Goal: Task Accomplishment & Management: Complete application form

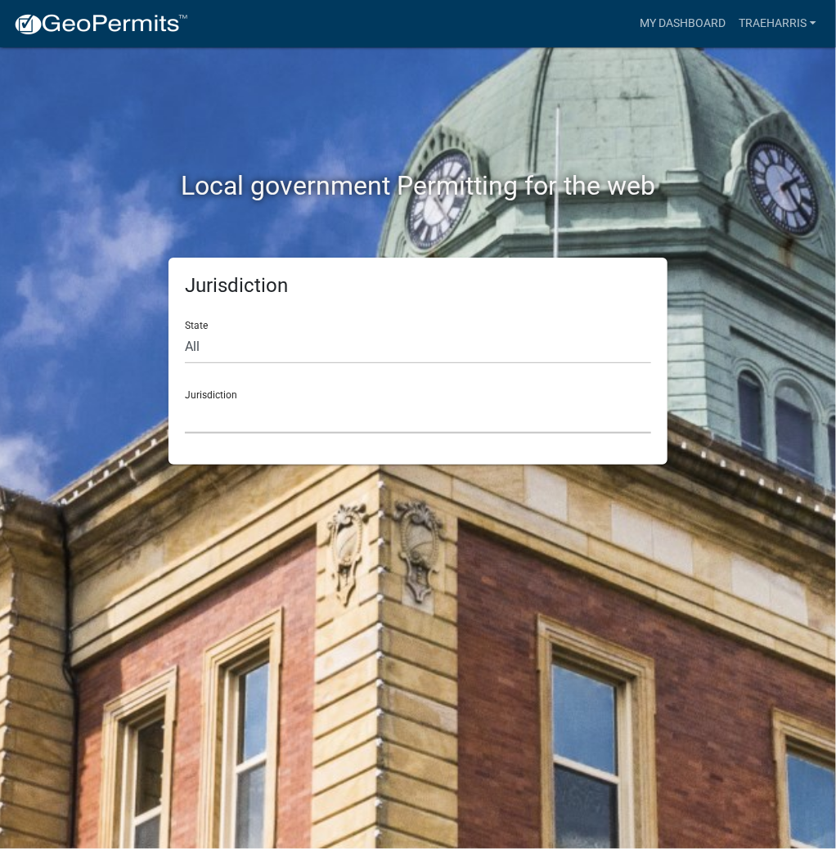
click at [206, 419] on select "[GEOGRAPHIC_DATA], [US_STATE] [GEOGRAPHIC_DATA], [US_STATE][PERSON_NAME][GEOGRA…" at bounding box center [418, 417] width 466 height 34
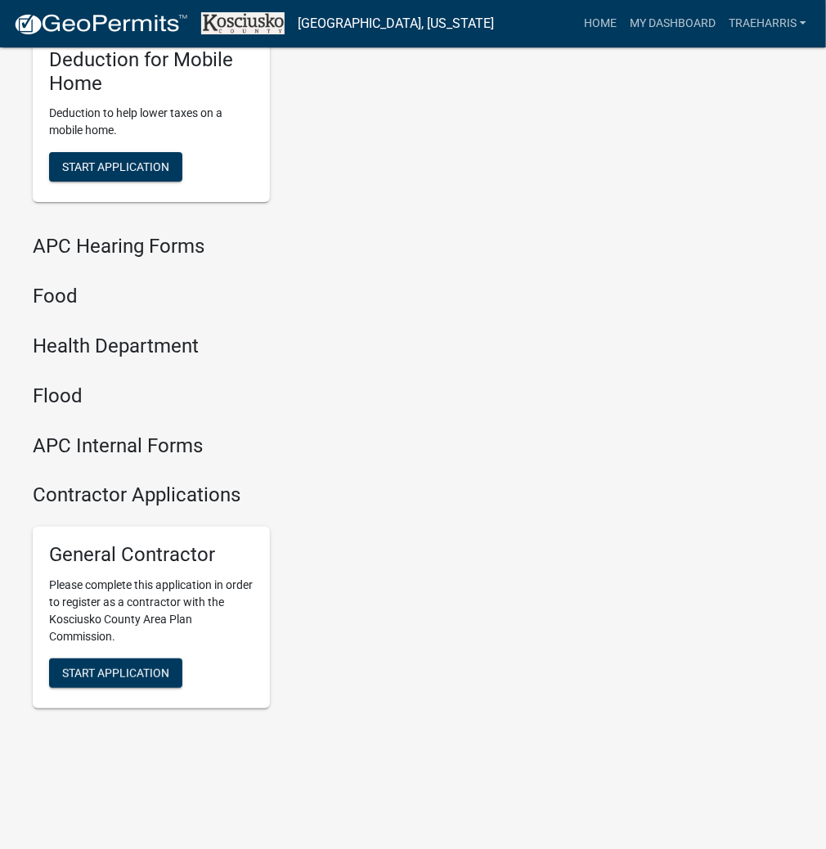
scroll to position [1967, 0]
click at [135, 678] on button "Start Application" at bounding box center [115, 673] width 133 height 29
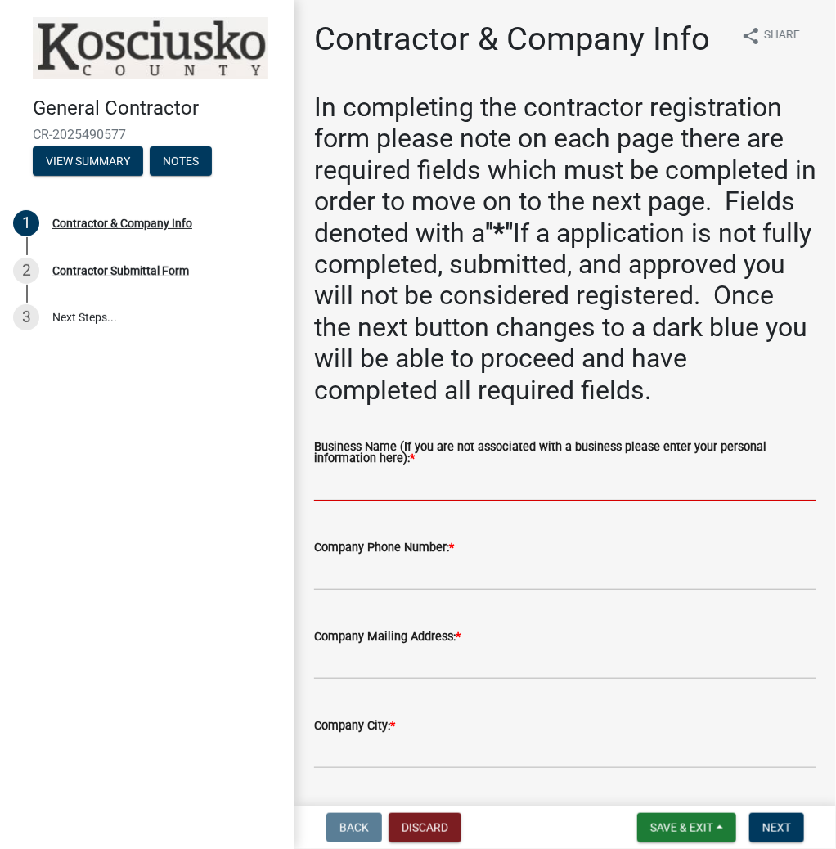
click at [339, 490] on input "Business Name (If you are not associated with a business please enter your pers…" at bounding box center [565, 485] width 502 height 34
paste input "TRAEHARRIS"
click at [344, 485] on input "TRAEHARRIS" at bounding box center [565, 485] width 502 height 34
type input "[PERSON_NAME]"
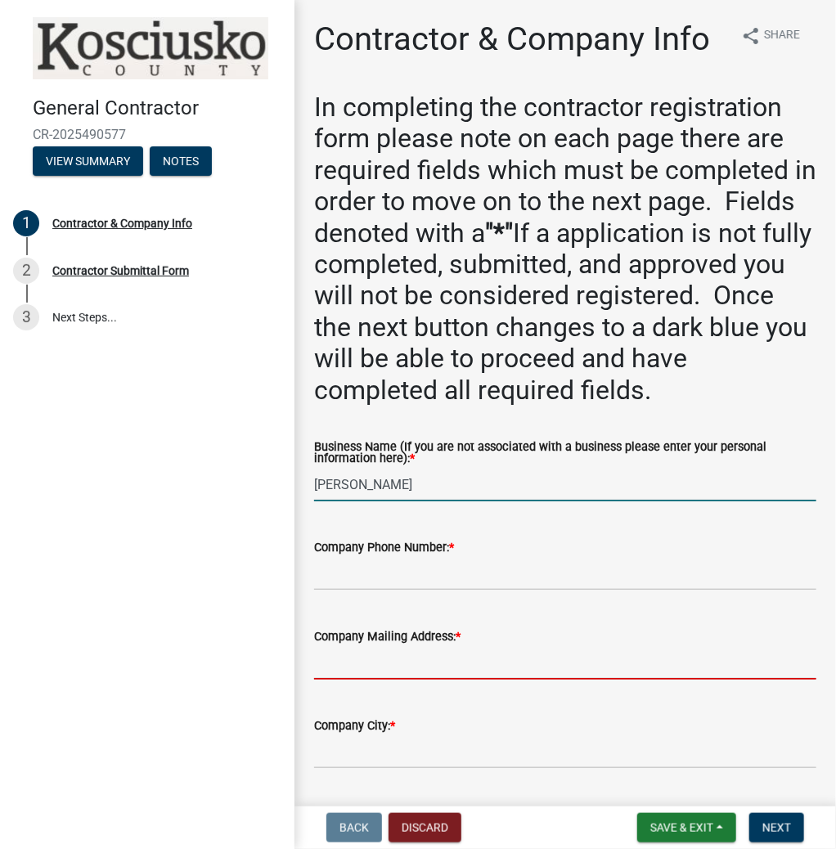
click at [344, 661] on input "Company Mailing Address: *" at bounding box center [565, 663] width 502 height 34
type input "23 EMS B11 LN"
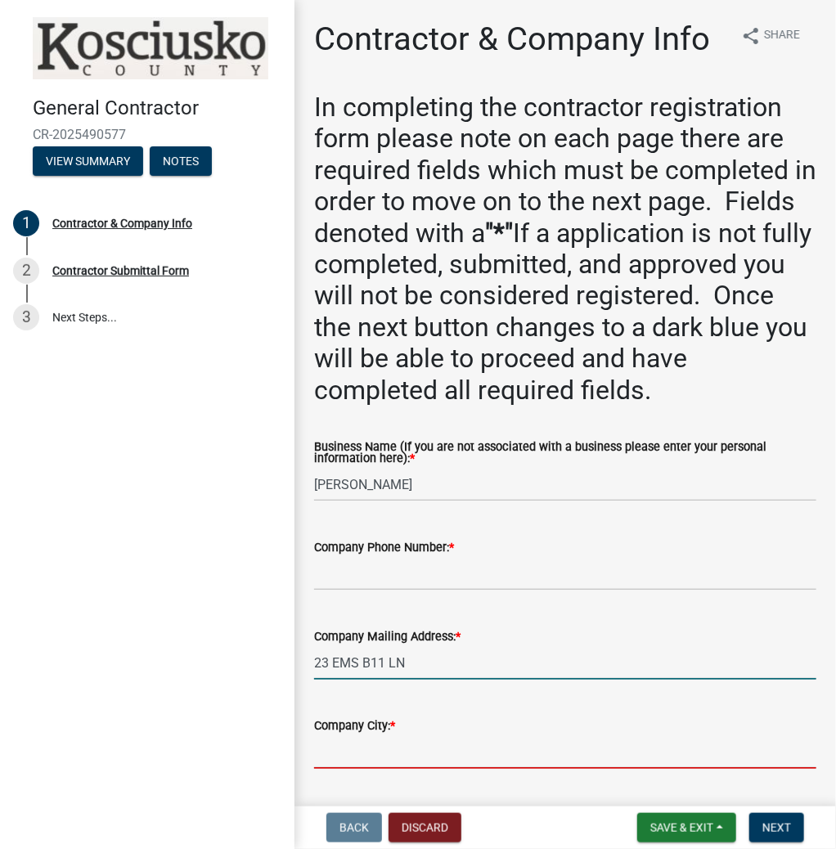
click at [333, 742] on input "Company City: *" at bounding box center [565, 753] width 502 height 34
type input "PIERCETON"
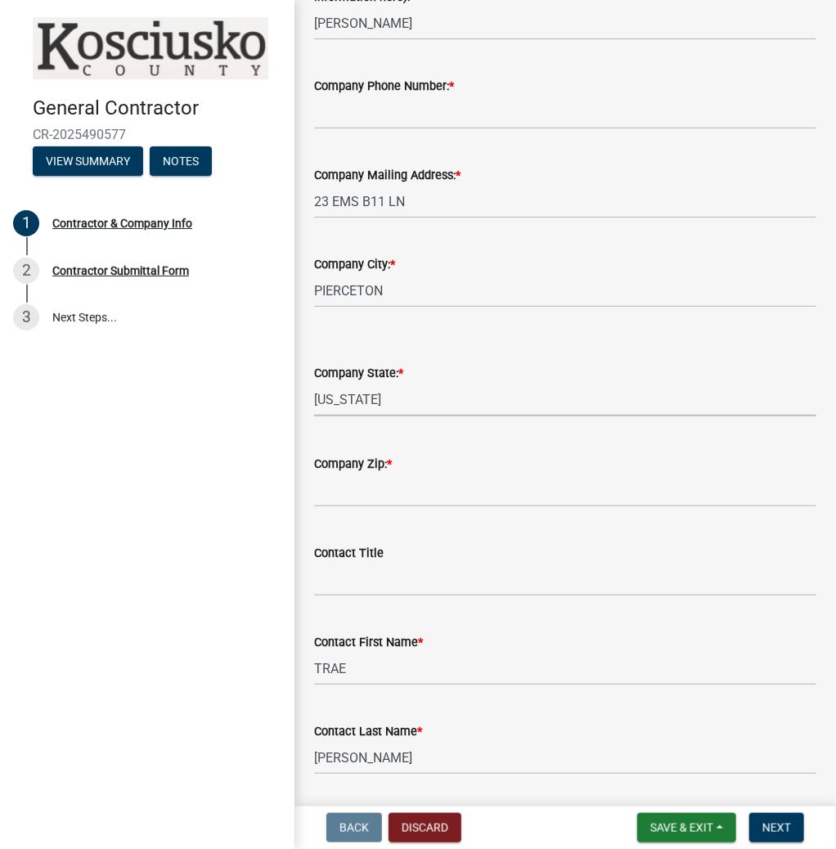
select select "IN"
type input "46562"
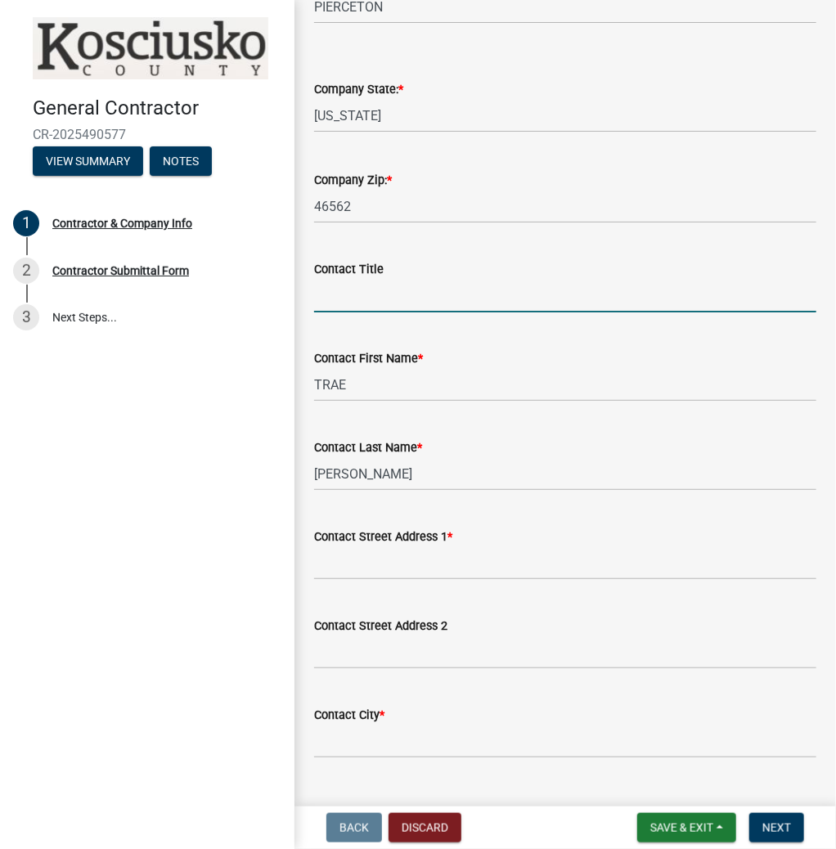
scroll to position [854, 0]
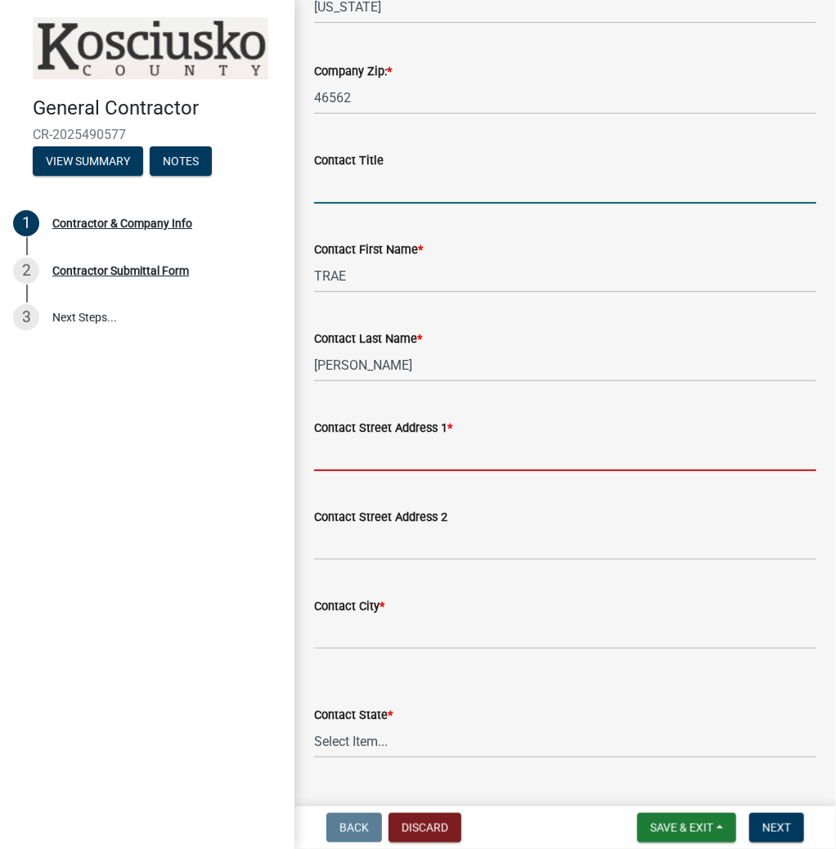
click at [325, 460] on input "Contact Street Address 1 *" at bounding box center [565, 455] width 502 height 34
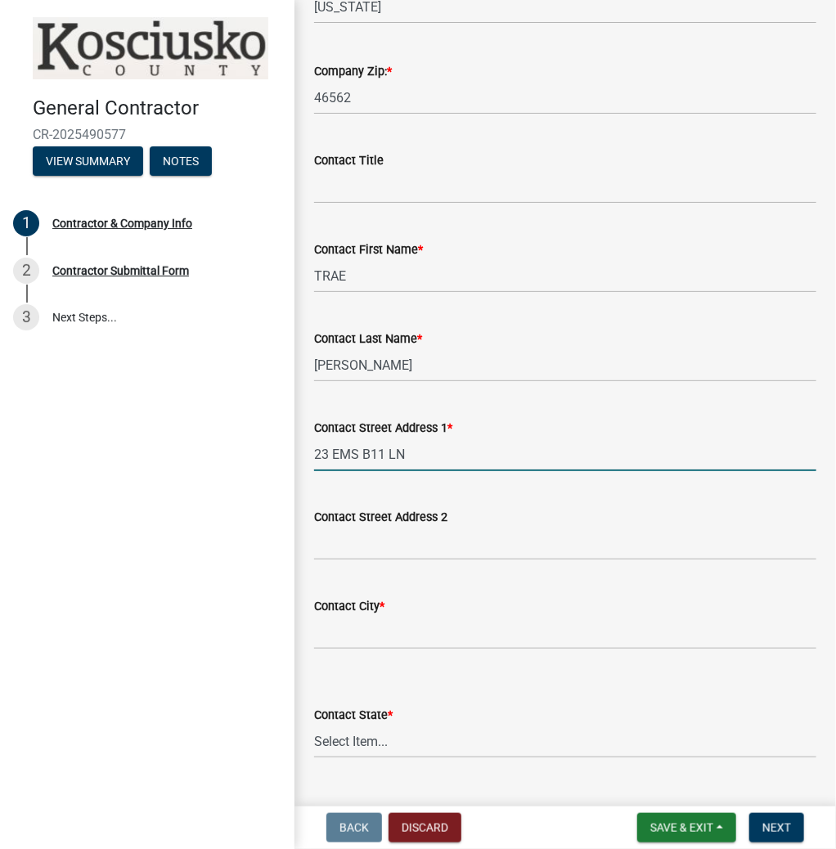
type input "23 EMS B11 LN"
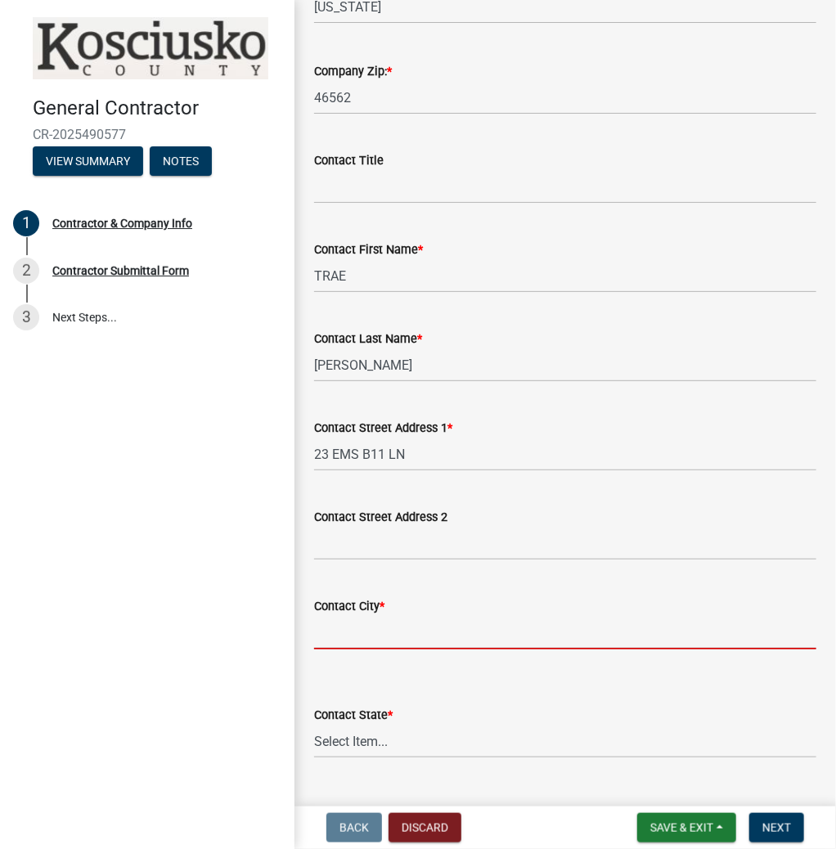
click at [346, 635] on input "Contact City *" at bounding box center [565, 633] width 502 height 34
type input "PIERCETON"
select select "IN"
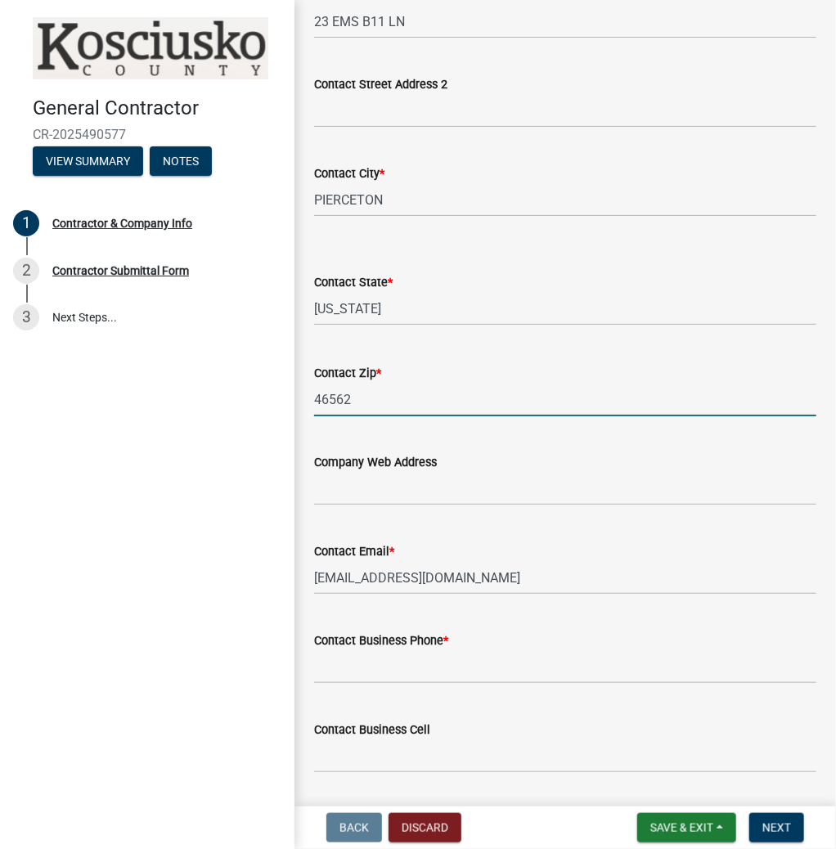
type input "46562"
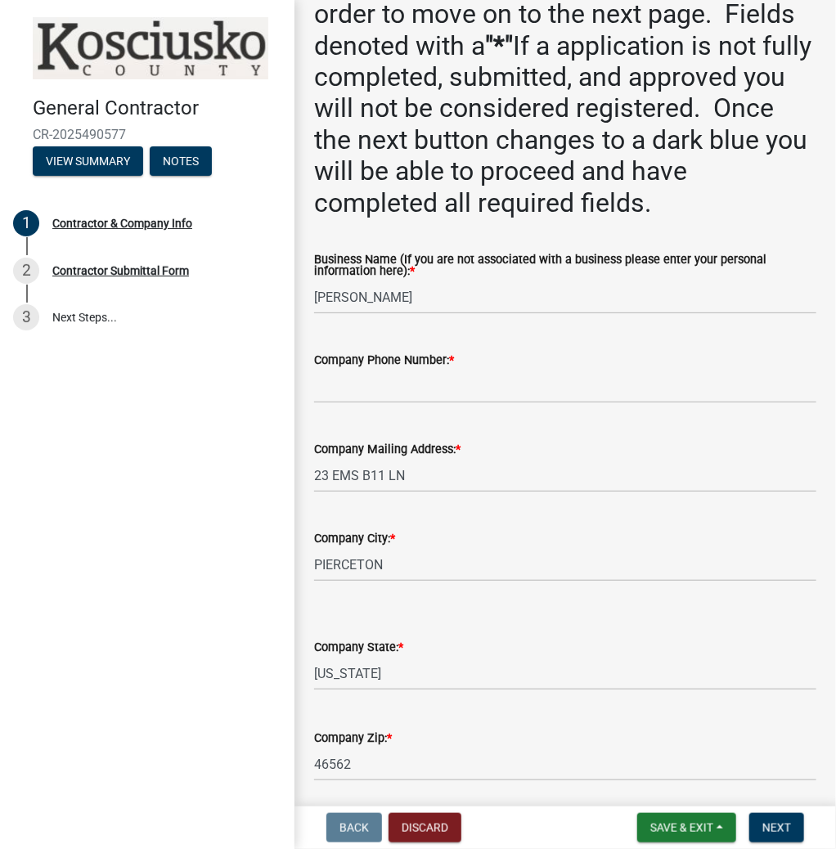
scroll to position [183, 0]
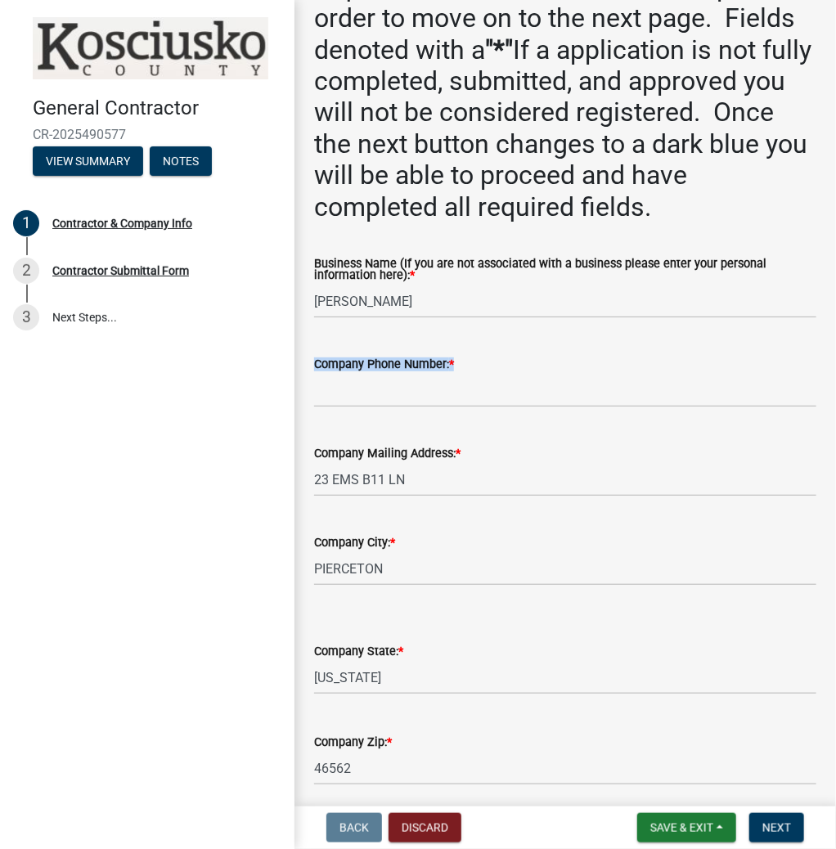
click at [367, 375] on form "Company Phone Number: *" at bounding box center [565, 380] width 502 height 53
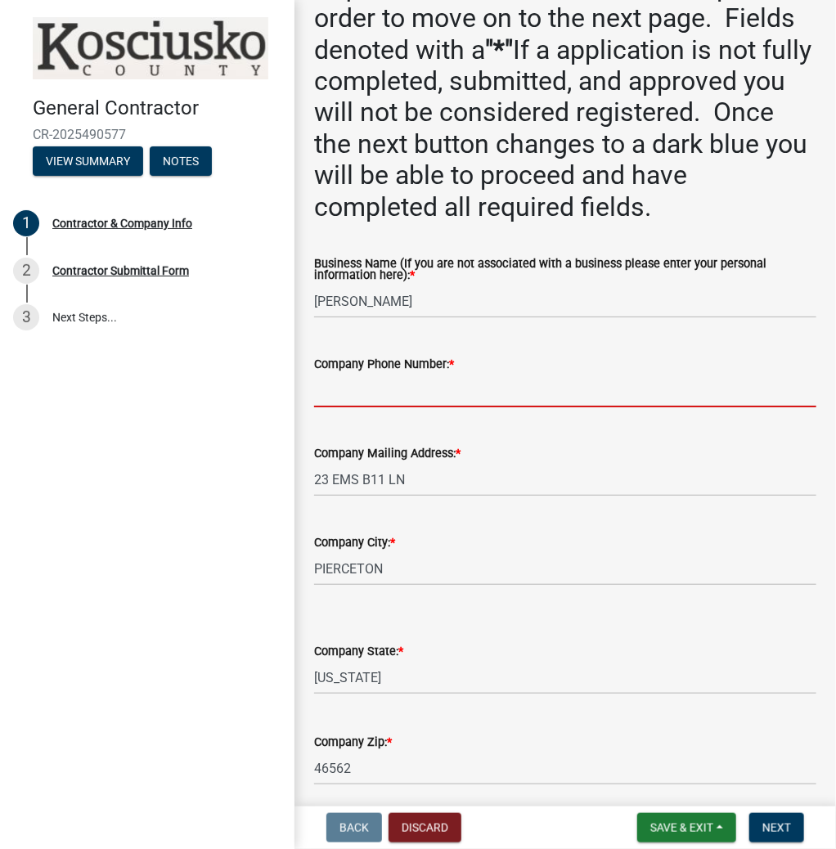
click at [338, 399] on input "Company Phone Number: *" at bounding box center [565, 391] width 502 height 34
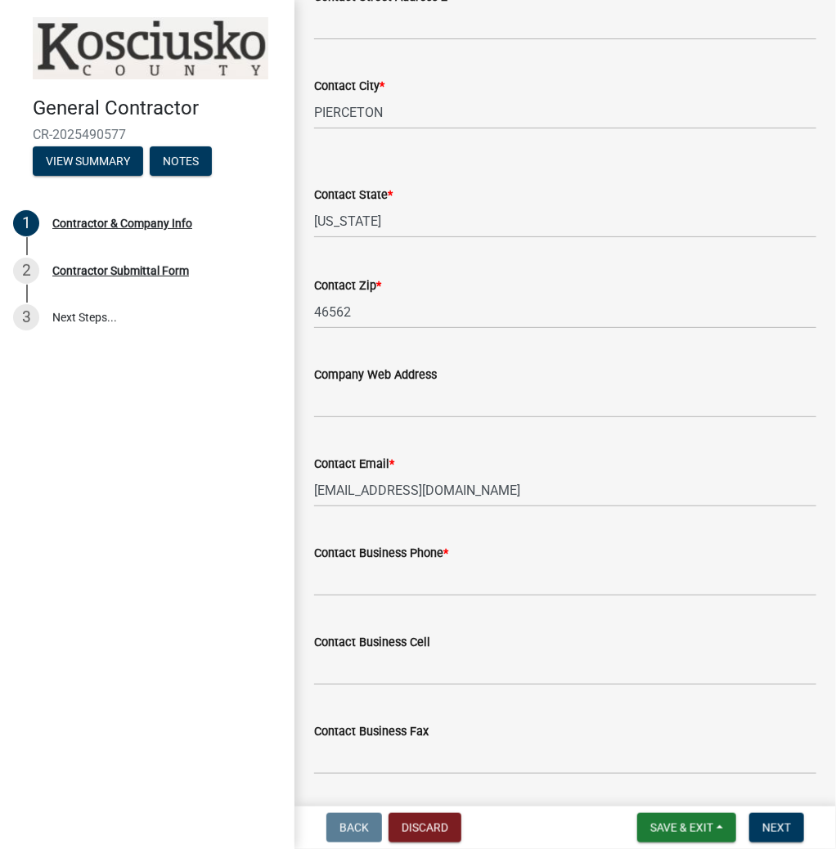
scroll to position [1427, 0]
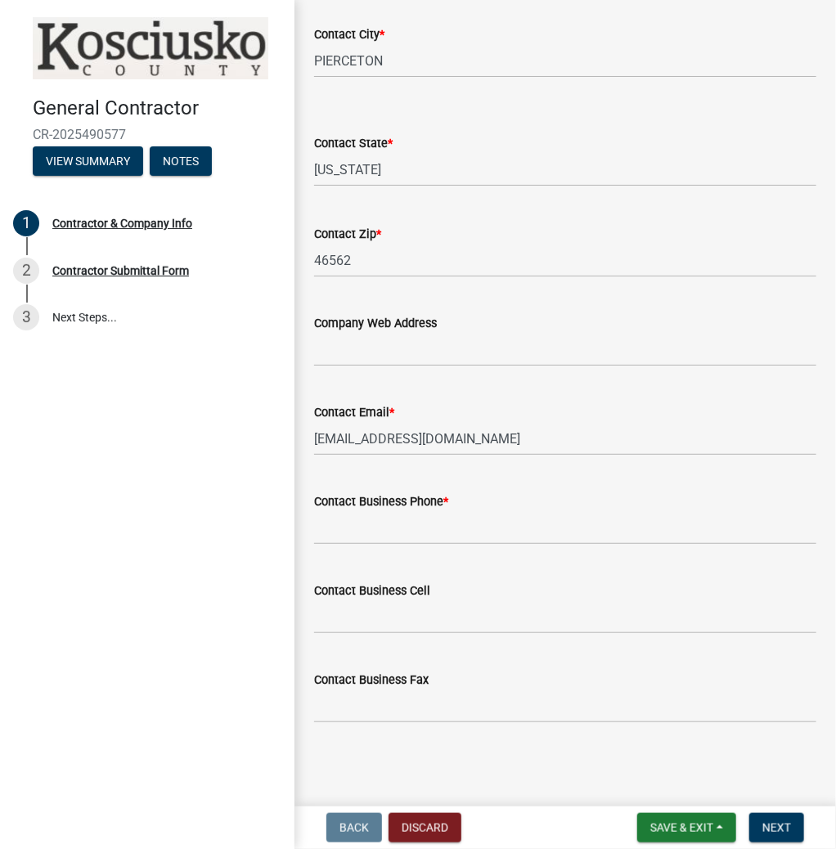
type input "[PHONE_NUMBER]"
click at [374, 524] on input "Contact Business Phone *" at bounding box center [565, 528] width 502 height 34
type input "[PHONE_NUMBER]"
click at [785, 818] on button "Next" at bounding box center [776, 827] width 55 height 29
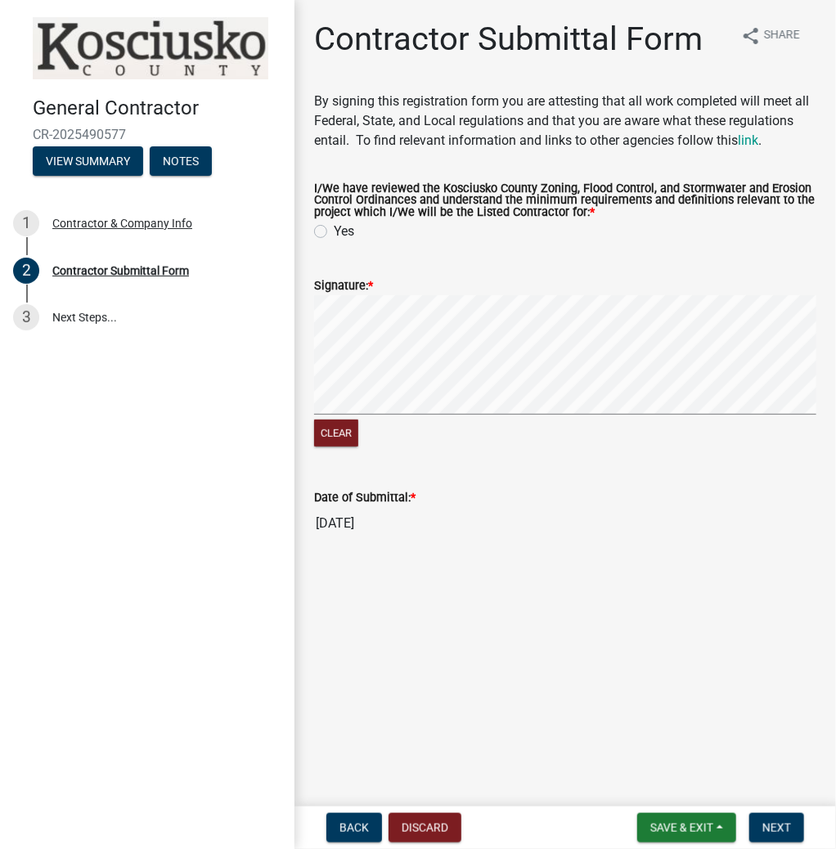
click at [334, 232] on label "Yes" at bounding box center [344, 232] width 20 height 20
click at [334, 232] on input "Yes" at bounding box center [339, 227] width 11 height 11
radio input "true"
click at [774, 831] on span "Next" at bounding box center [777, 827] width 29 height 13
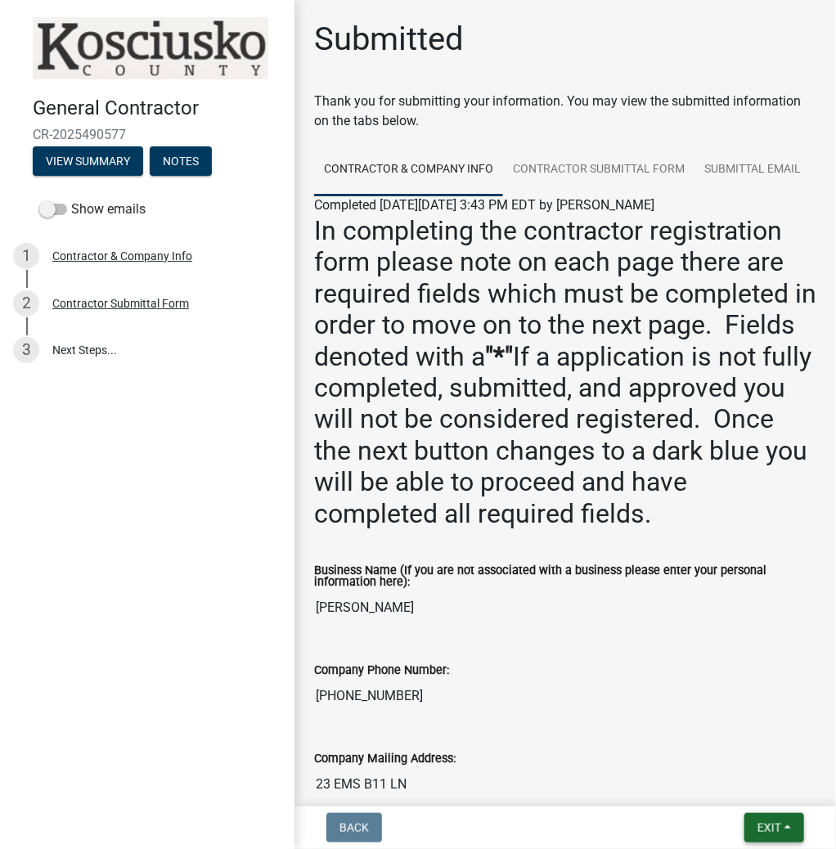
click at [779, 815] on button "Exit" at bounding box center [775, 827] width 60 height 29
click at [740, 789] on button "Save & Exit" at bounding box center [739, 785] width 131 height 39
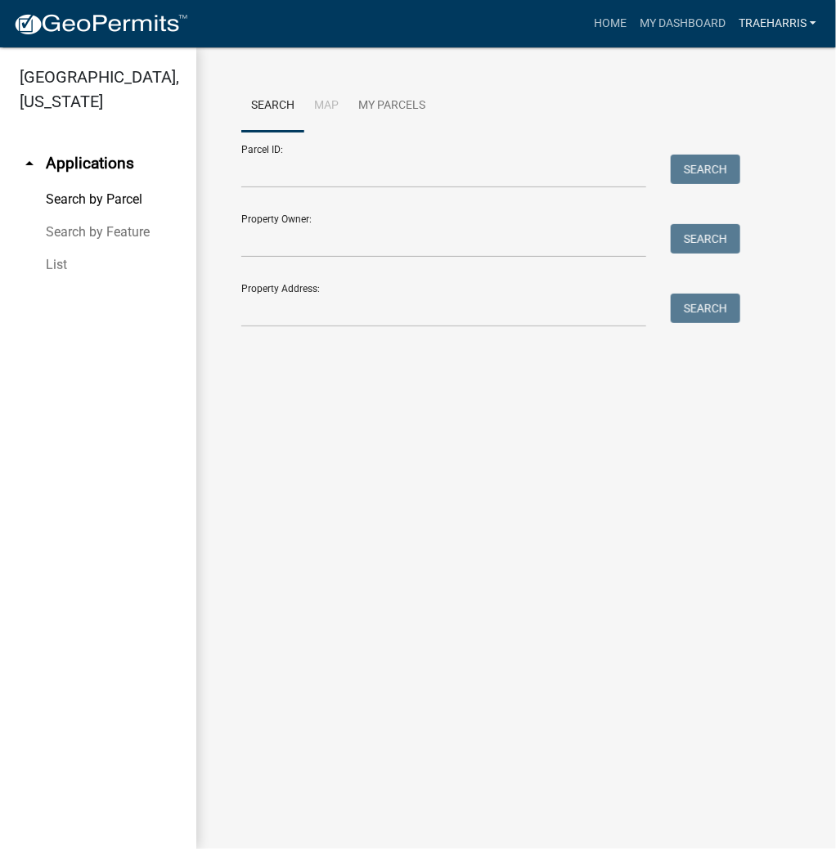
click at [754, 28] on link "TRAEHARRIS" at bounding box center [777, 23] width 91 height 31
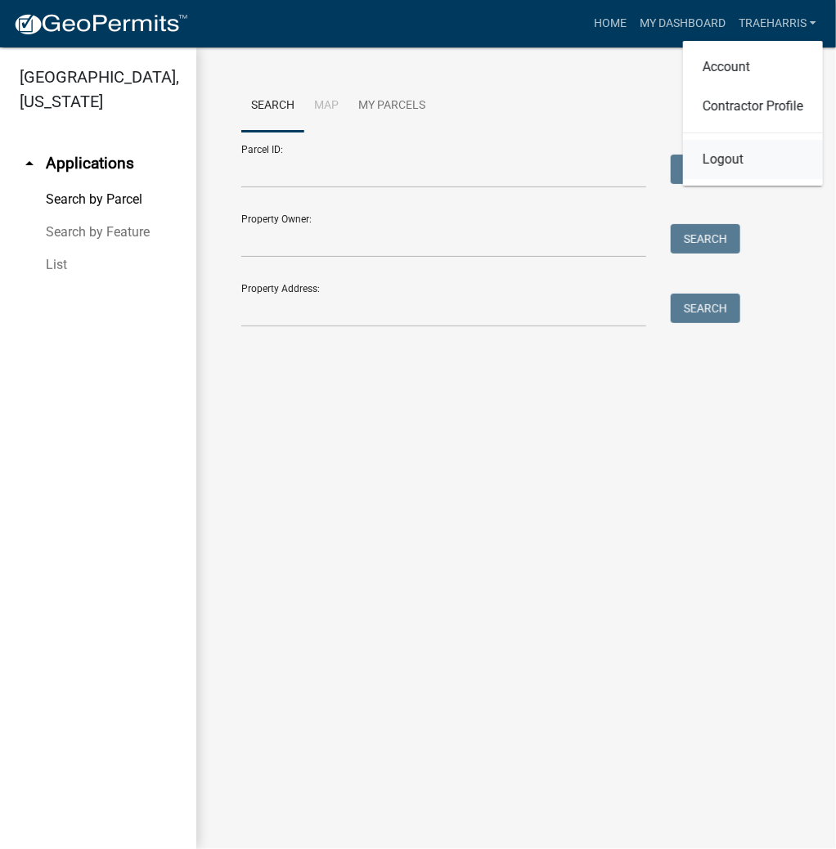
click at [734, 167] on link "Logout" at bounding box center [753, 159] width 140 height 39
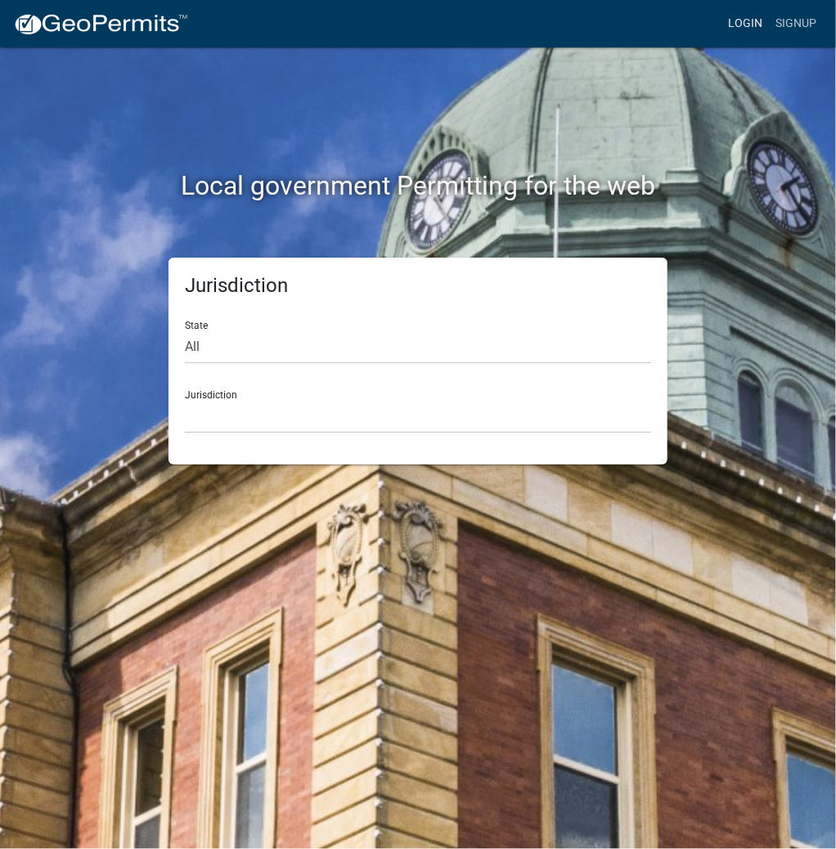
click at [754, 8] on link "Login" at bounding box center [745, 23] width 47 height 31
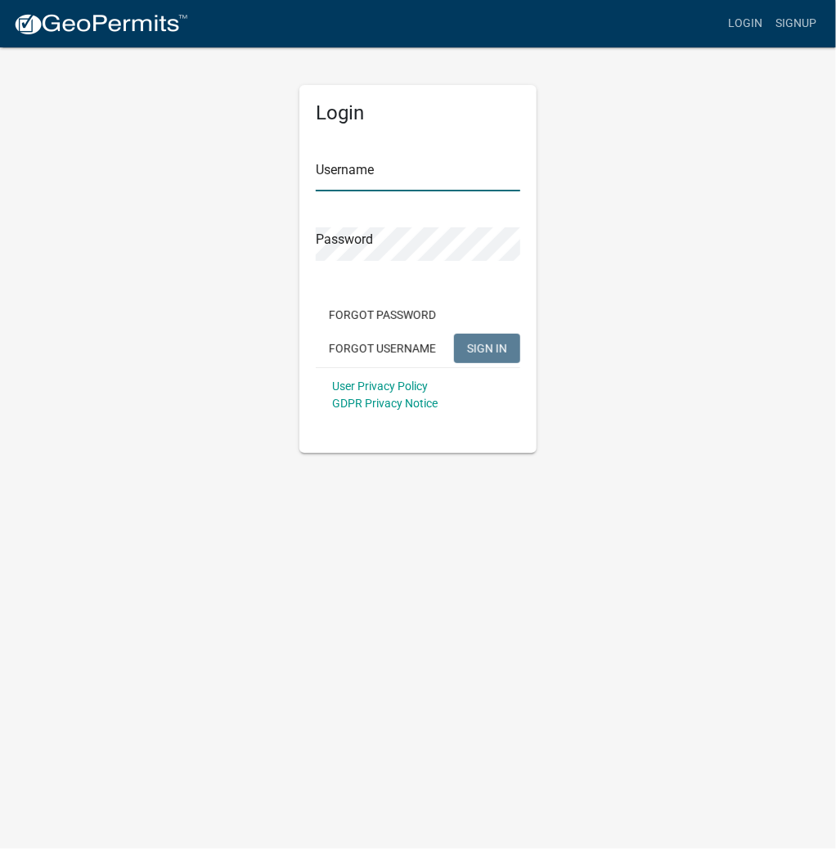
click at [376, 164] on input "Username" at bounding box center [418, 175] width 205 height 34
type input "kosplanning"
click at [454, 334] on button "SIGN IN" at bounding box center [487, 348] width 66 height 29
